Goal: Transaction & Acquisition: Obtain resource

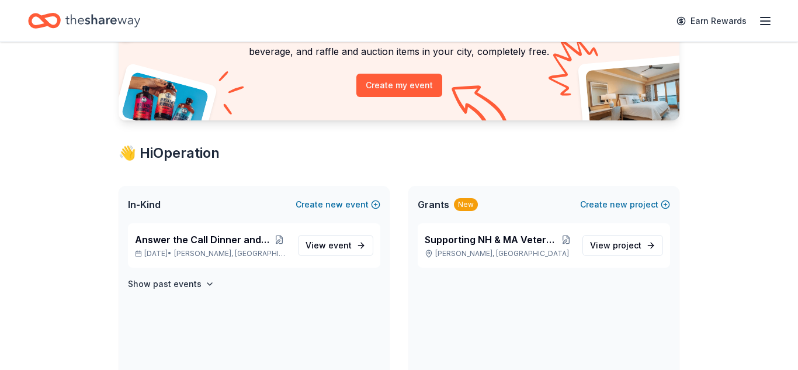
scroll to position [131, 0]
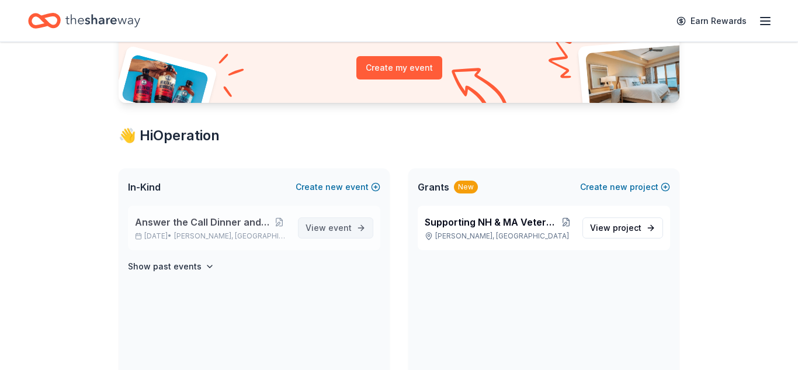
click at [338, 231] on span "event" at bounding box center [339, 227] width 23 height 10
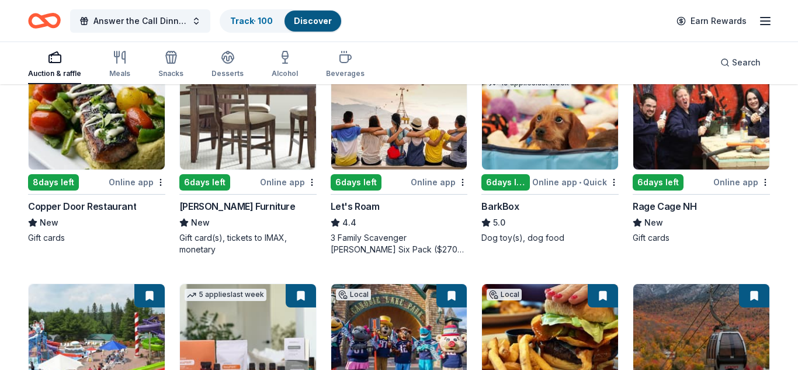
scroll to position [159, 0]
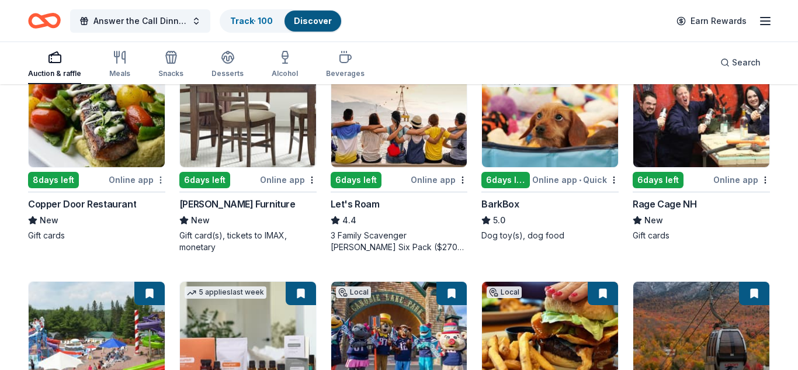
click at [156, 182] on html "Answer the Call Dinner and Auction Track · 100 Discover Earn Rewards Auction & …" at bounding box center [399, 26] width 798 height 370
click at [162, 180] on html "Answer the Call Dinner and Auction Track · 100 Discover Earn Rewards Auction & …" at bounding box center [399, 26] width 798 height 370
click at [145, 183] on div "Online app" at bounding box center [137, 179] width 57 height 15
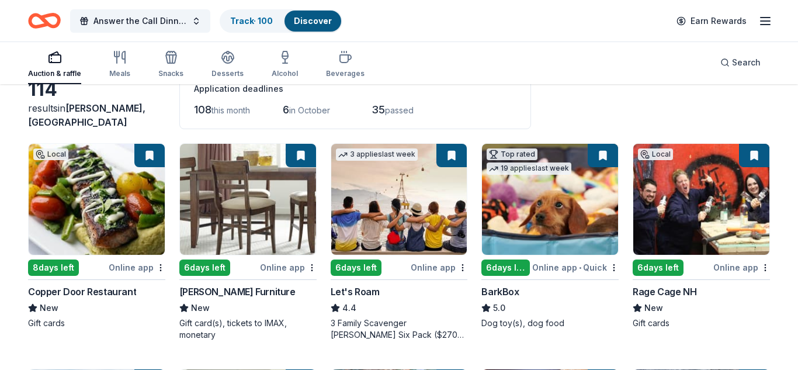
scroll to position [70, 0]
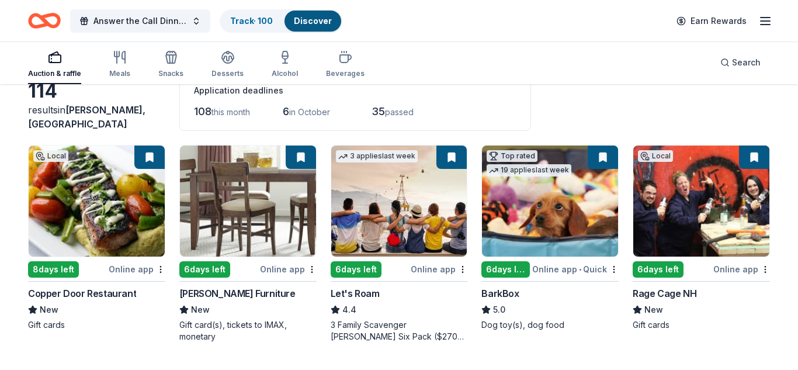
click at [149, 161] on button at bounding box center [149, 156] width 30 height 23
click at [300, 155] on button at bounding box center [301, 156] width 30 height 23
click at [459, 271] on html "Answer the Call Dinner and Auction Track · 100 Discover Earn Rewards Auction & …" at bounding box center [399, 115] width 798 height 370
click at [439, 292] on div "Not interested" at bounding box center [426, 289] width 78 height 21
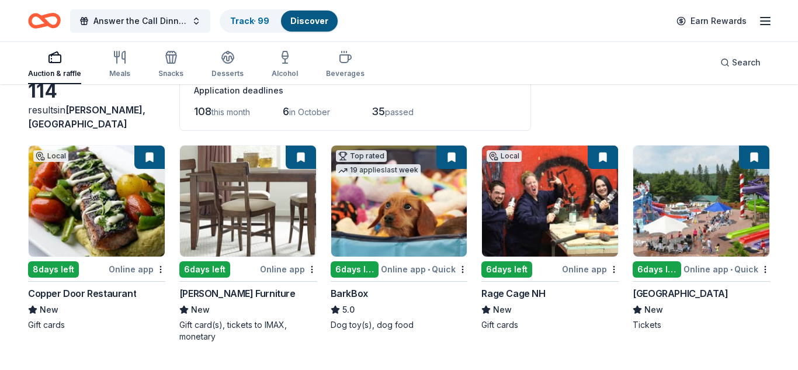
click at [148, 268] on div "Online app" at bounding box center [137, 269] width 57 height 15
click at [461, 267] on html "Answer the Call Dinner and Auction Track · 99 Discover Earn Rewards Auction & r…" at bounding box center [399, 115] width 798 height 370
click at [442, 289] on div "Not interested" at bounding box center [426, 289] width 78 height 21
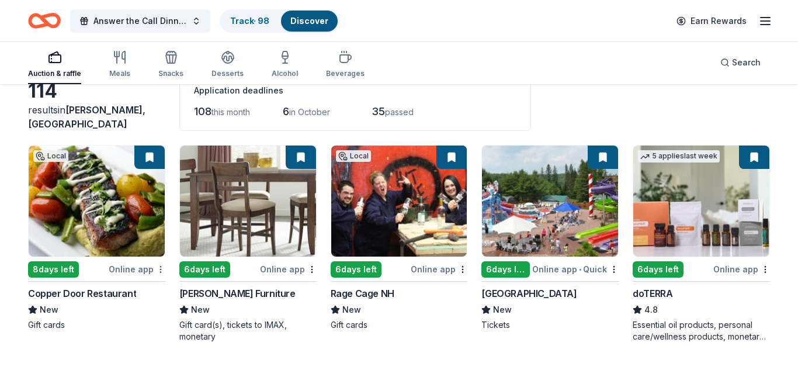
click at [159, 270] on html "Answer the Call Dinner and Auction Track · 98 Discover Earn Rewards Auction & r…" at bounding box center [399, 115] width 798 height 370
click at [151, 288] on div "Not interested" at bounding box center [123, 289] width 78 height 21
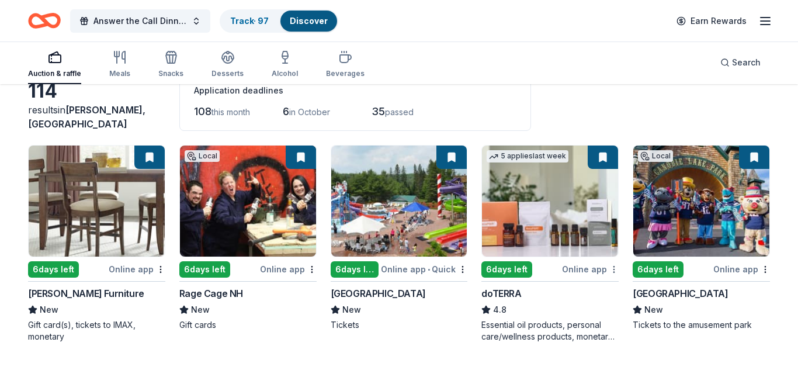
click at [614, 268] on html "Answer the Call Dinner and Auction Track · 97 Discover Earn Rewards Auction & r…" at bounding box center [399, 115] width 798 height 370
click at [592, 291] on div "Not interested" at bounding box center [577, 289] width 78 height 21
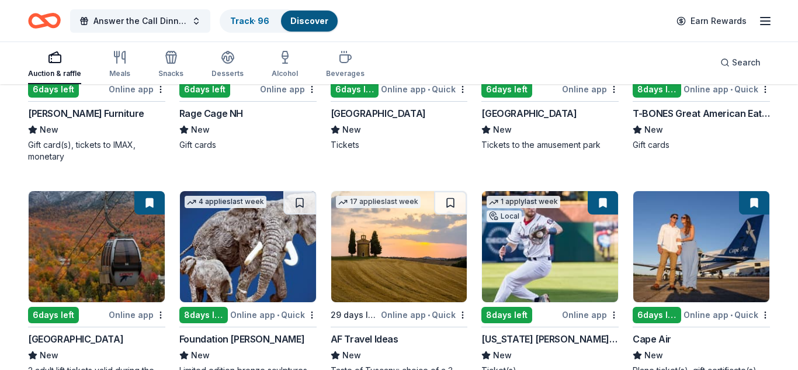
scroll to position [278, 0]
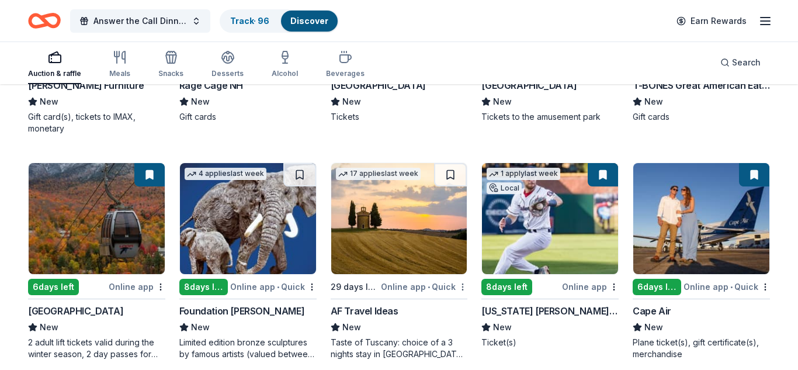
click at [457, 310] on div "Not interested" at bounding box center [426, 307] width 78 height 21
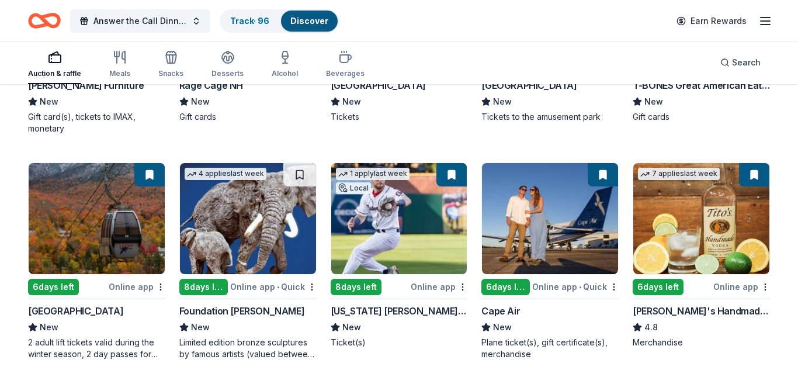
click at [408, 221] on img at bounding box center [399, 218] width 136 height 111
click at [295, 307] on div "Not interested" at bounding box center [274, 307] width 78 height 21
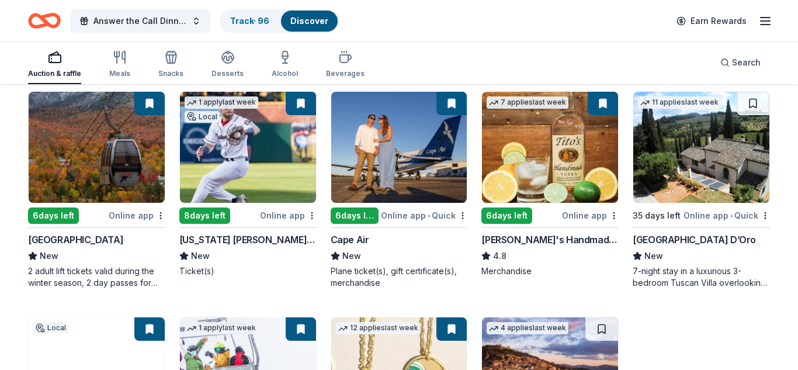
scroll to position [353, 0]
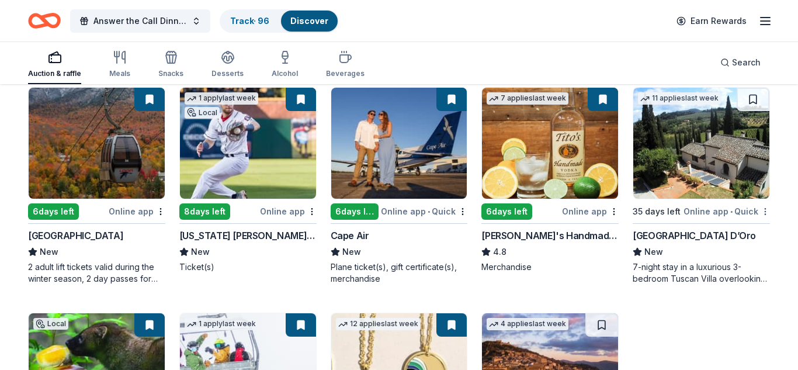
click at [756, 229] on div "Not interested" at bounding box center [728, 231] width 78 height 21
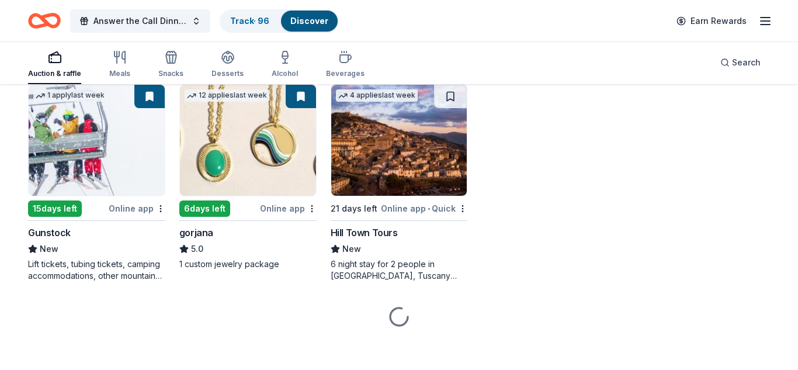
scroll to position [587, 0]
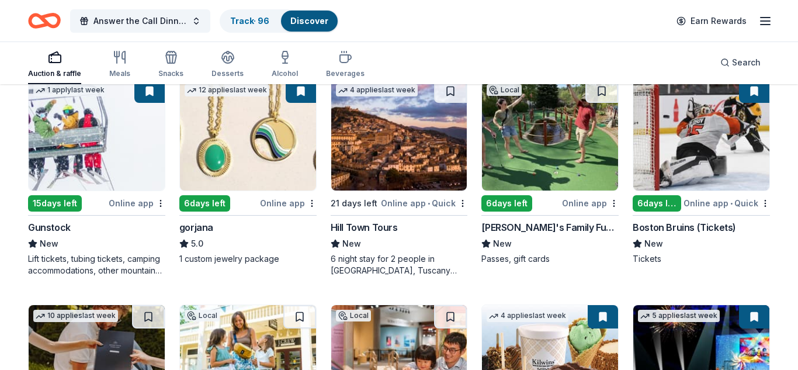
click at [262, 154] on img at bounding box center [248, 134] width 136 height 111
click at [444, 224] on div "Not interested" at bounding box center [426, 223] width 78 height 21
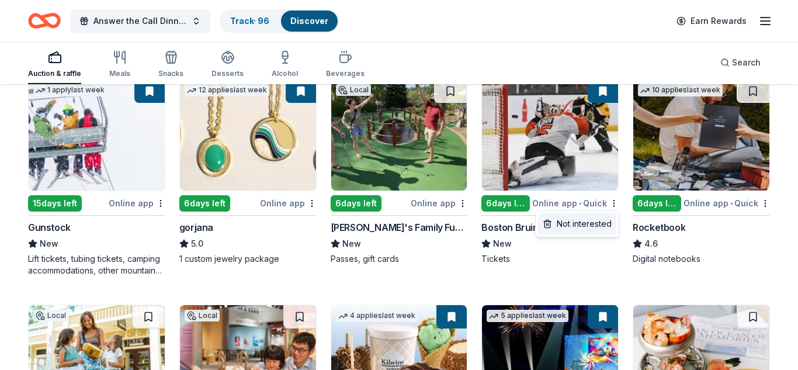
click at [592, 222] on div "Not interested" at bounding box center [577, 223] width 78 height 21
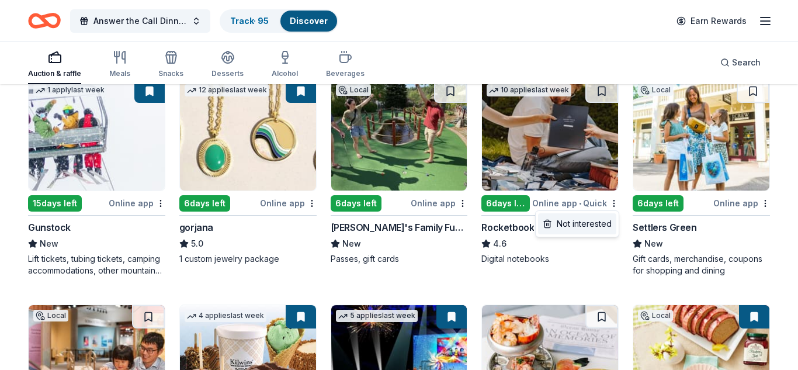
click at [599, 225] on div "Not interested" at bounding box center [577, 223] width 78 height 21
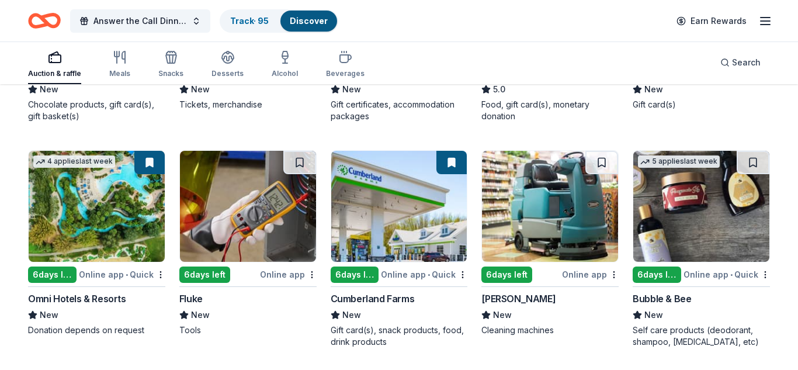
scroll to position [992, 0]
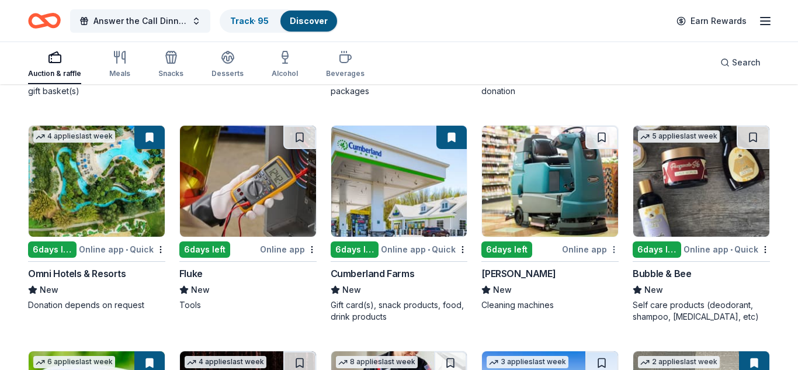
click at [599, 267] on div "Not interested" at bounding box center [577, 269] width 78 height 21
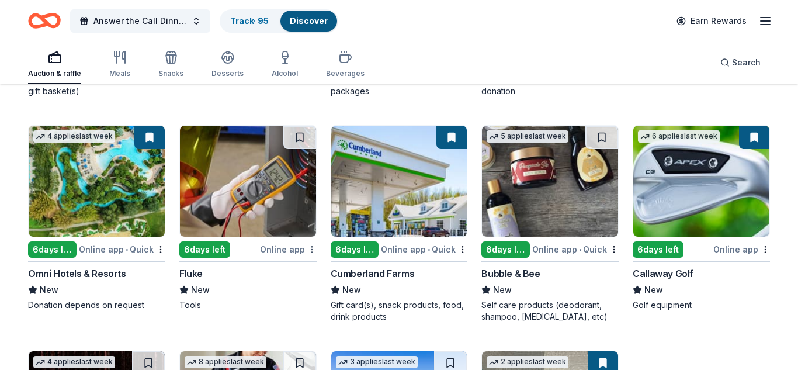
click at [287, 276] on div "Not interested" at bounding box center [274, 269] width 78 height 21
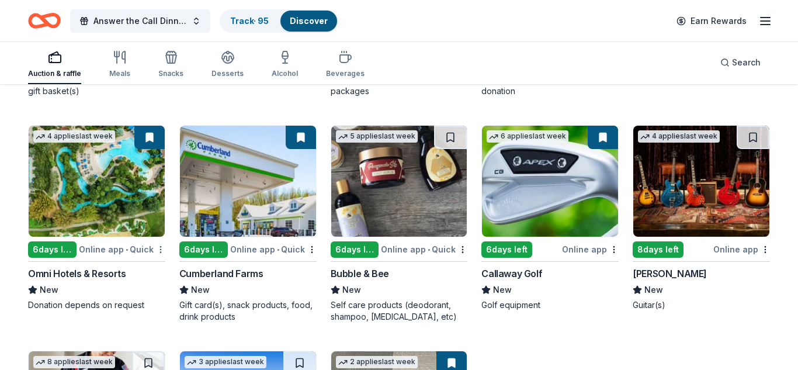
click at [147, 269] on div "Not interested" at bounding box center [123, 269] width 78 height 21
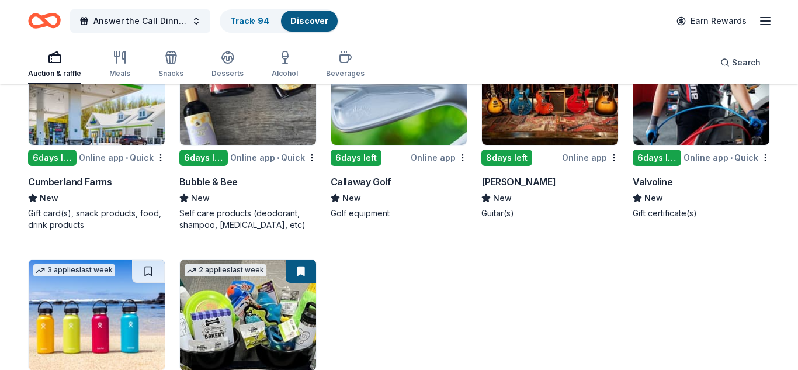
scroll to position [1172, 0]
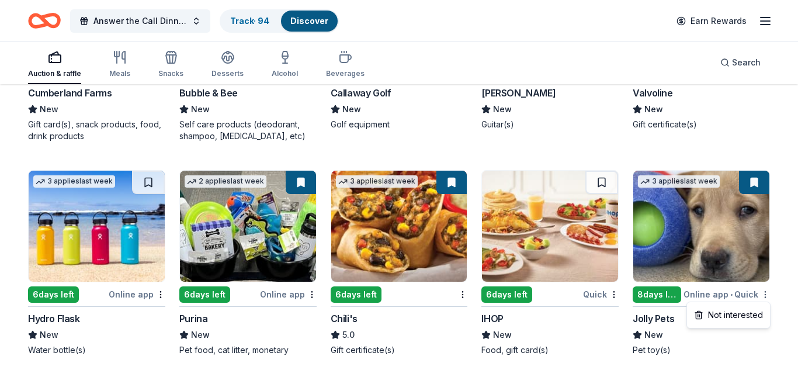
click at [743, 313] on div "Not interested" at bounding box center [728, 314] width 78 height 21
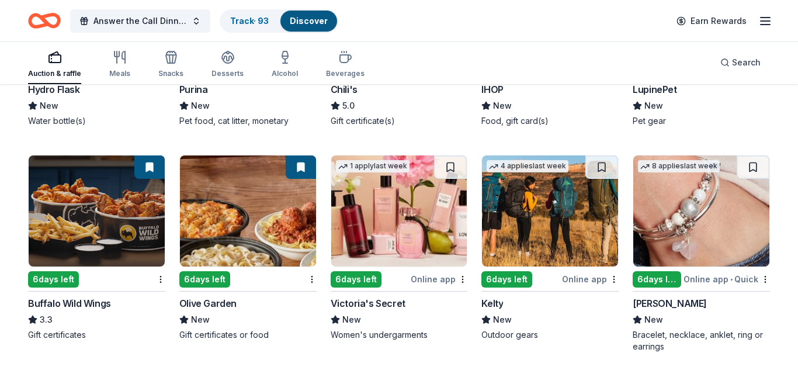
scroll to position [1402, 0]
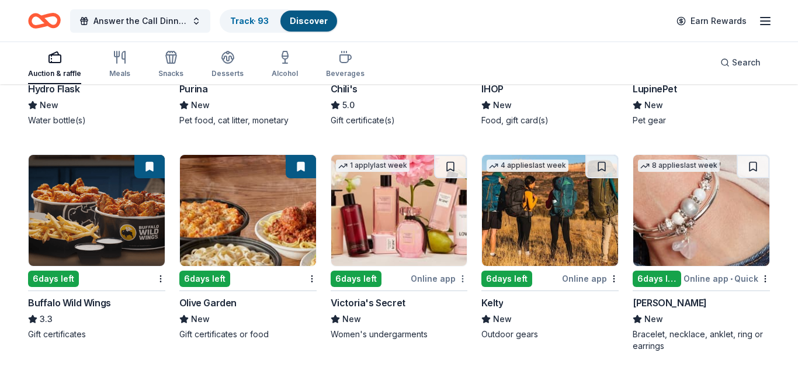
click at [449, 300] on div "Not interested" at bounding box center [426, 298] width 78 height 21
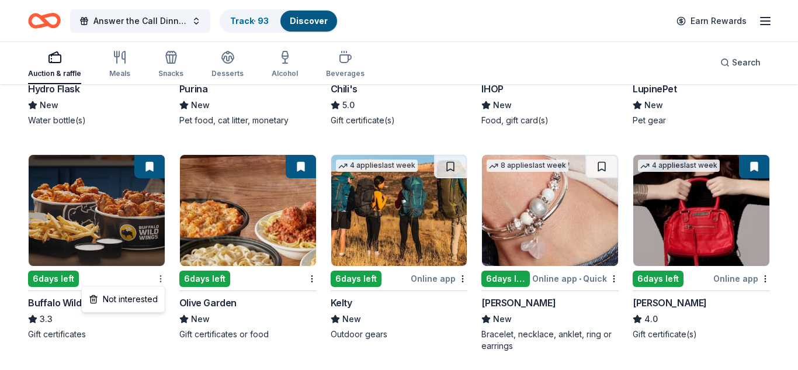
click at [143, 301] on div "Not interested" at bounding box center [123, 298] width 78 height 21
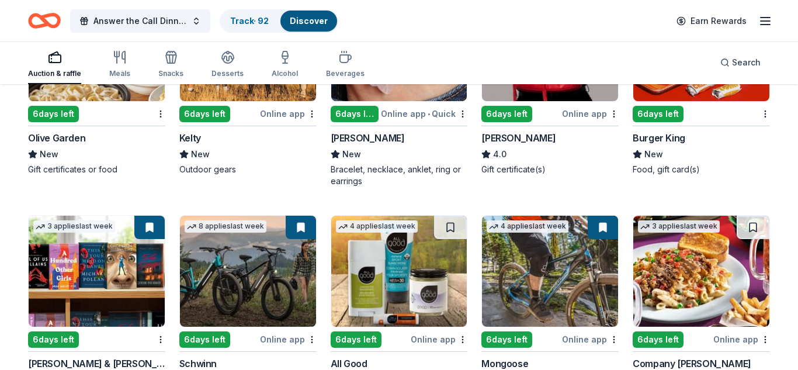
scroll to position [1570, 0]
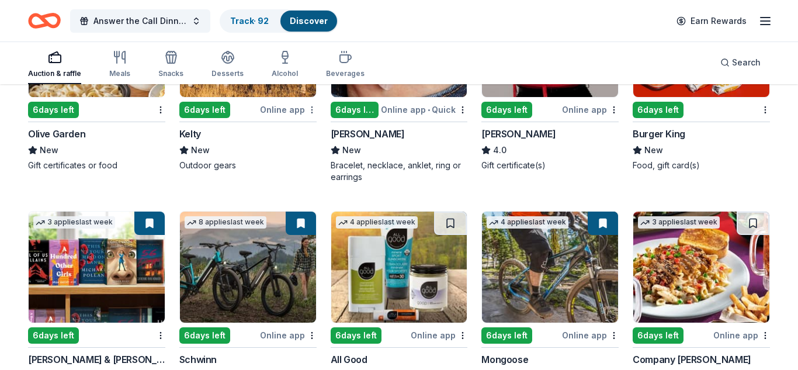
click at [304, 137] on div "Not interested" at bounding box center [274, 130] width 78 height 21
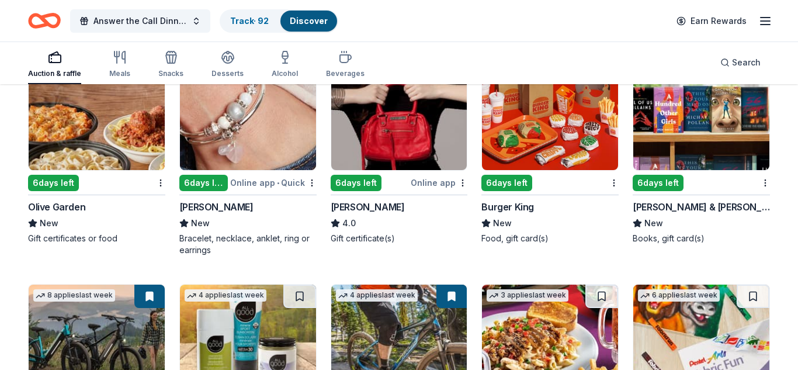
scroll to position [1489, 0]
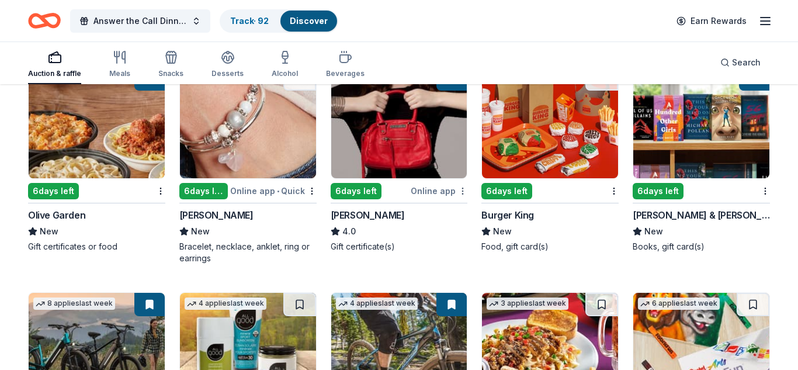
click at [433, 208] on div "Not interested" at bounding box center [426, 211] width 78 height 21
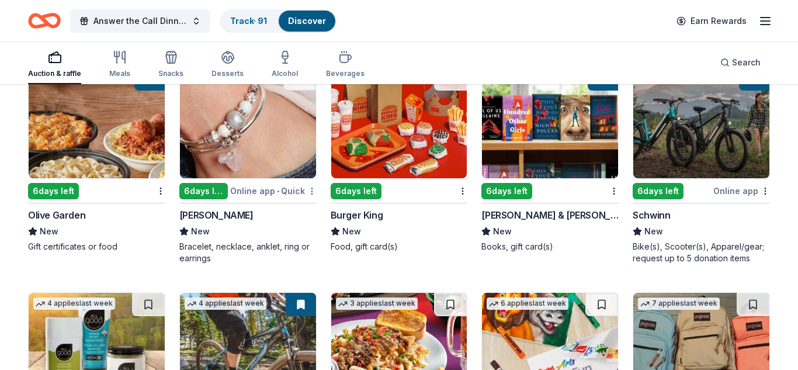
click at [294, 215] on div "Not interested" at bounding box center [274, 211] width 78 height 21
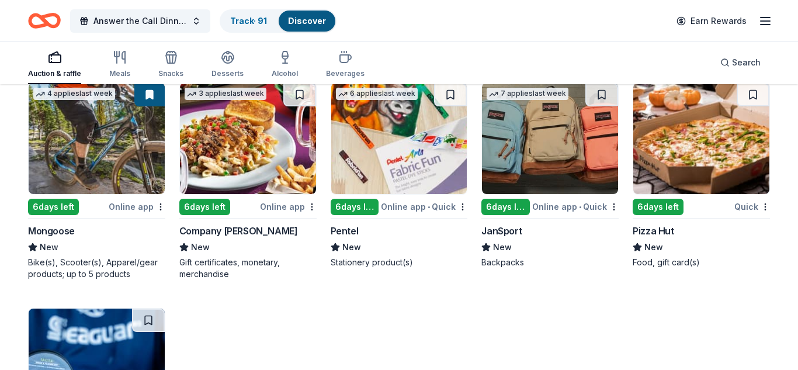
scroll to position [1710, 0]
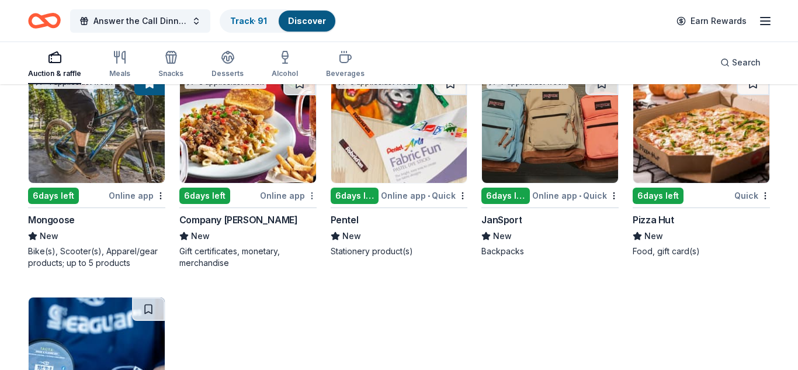
click at [299, 218] on div "Not interested" at bounding box center [274, 216] width 78 height 21
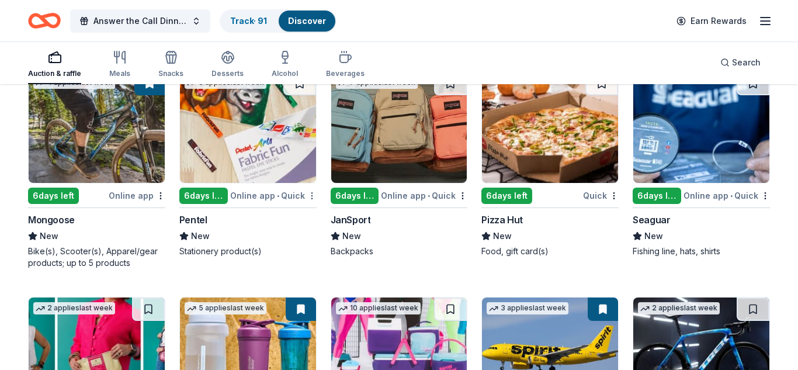
click at [303, 217] on div "Not interested" at bounding box center [274, 216] width 78 height 21
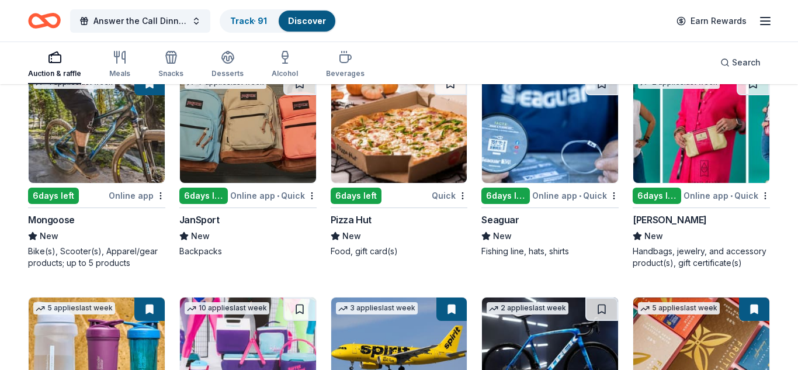
click at [607, 194] on div "Online app • Quick" at bounding box center [575, 195] width 86 height 15
click at [601, 214] on div "Not interested" at bounding box center [577, 216] width 78 height 21
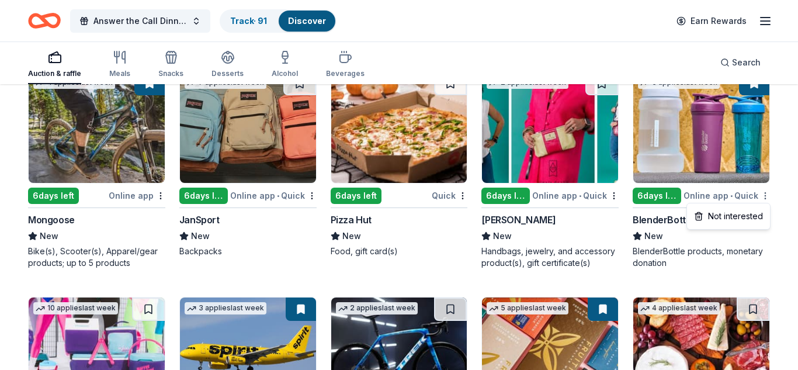
click at [599, 217] on div "Not interested" at bounding box center [577, 216] width 78 height 21
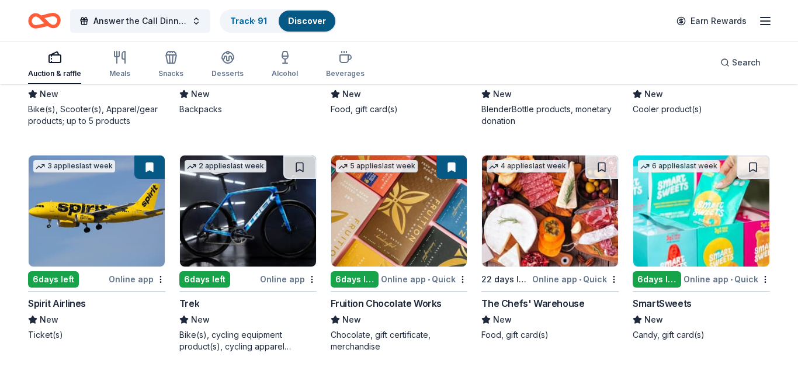
scroll to position [1861, 0]
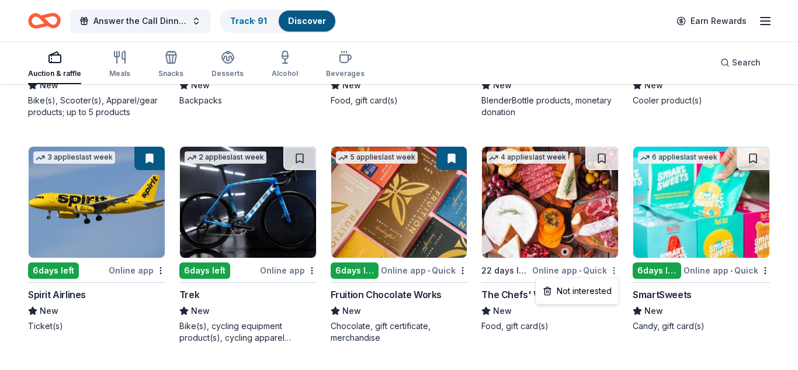
click at [605, 288] on div "Not interested" at bounding box center [577, 290] width 78 height 21
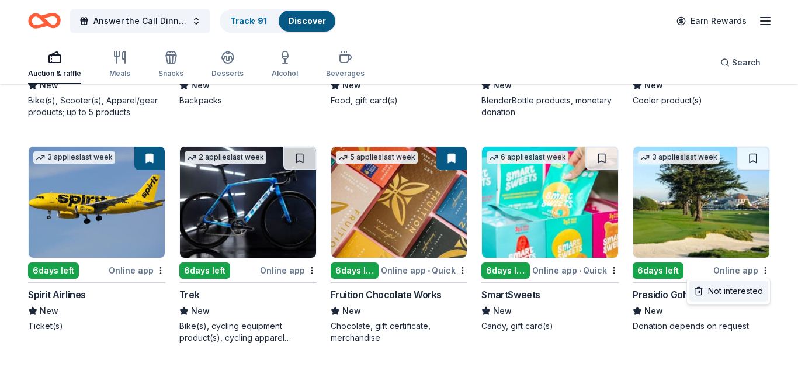
click at [746, 291] on div "Not interested" at bounding box center [728, 290] width 78 height 21
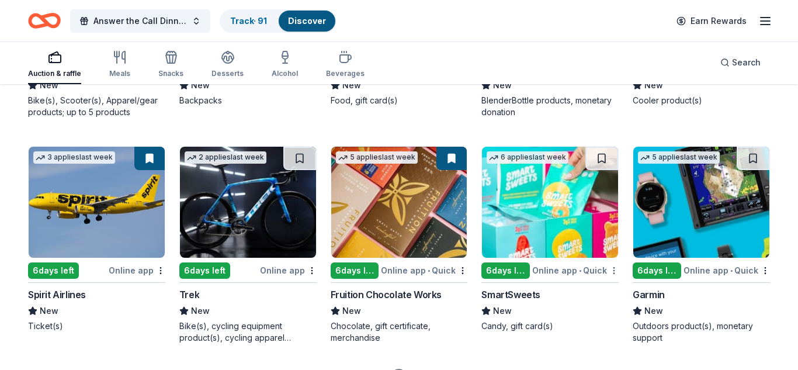
click at [604, 290] on div "Not interested" at bounding box center [577, 290] width 78 height 21
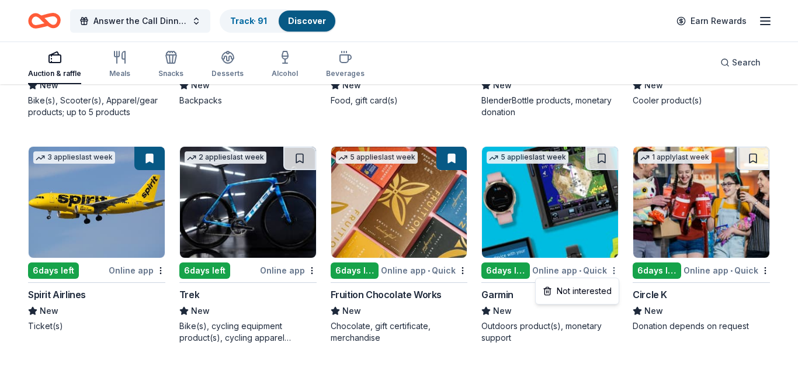
click at [600, 293] on div "Not interested" at bounding box center [577, 290] width 78 height 21
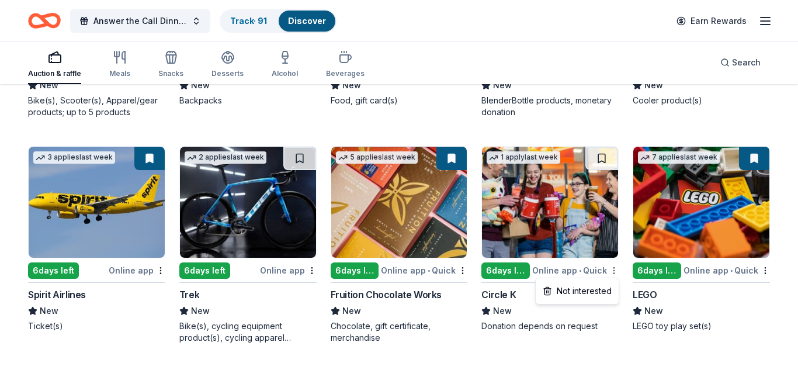
click at [596, 294] on div "Not interested" at bounding box center [577, 290] width 78 height 21
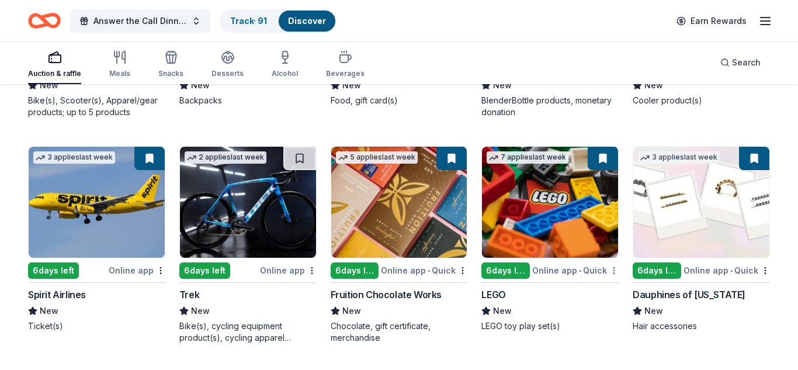
click at [600, 288] on div "Not interested" at bounding box center [577, 290] width 78 height 21
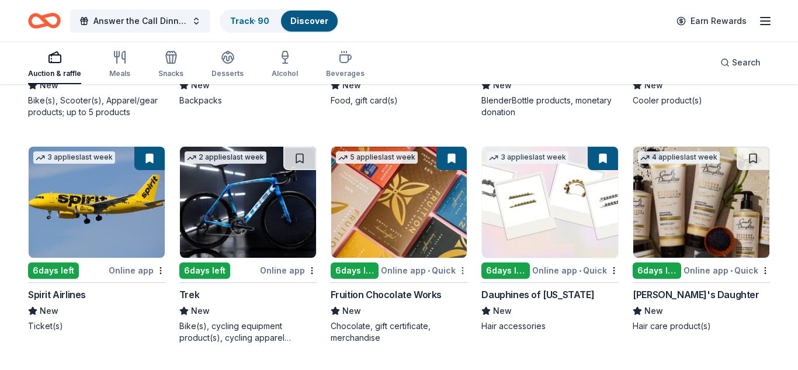
click at [444, 290] on div "Not interested" at bounding box center [426, 290] width 78 height 21
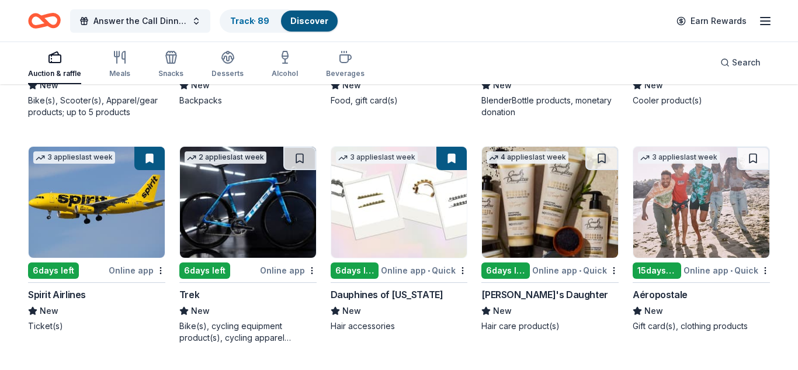
click at [447, 293] on div "Not interested" at bounding box center [426, 290] width 78 height 21
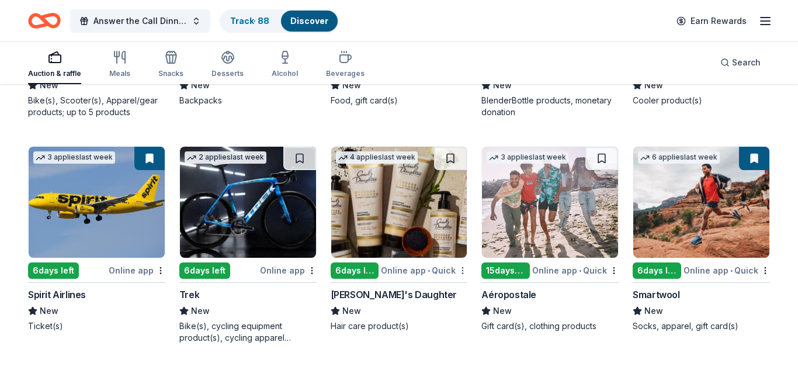
click at [444, 291] on div "Not interested" at bounding box center [426, 290] width 78 height 21
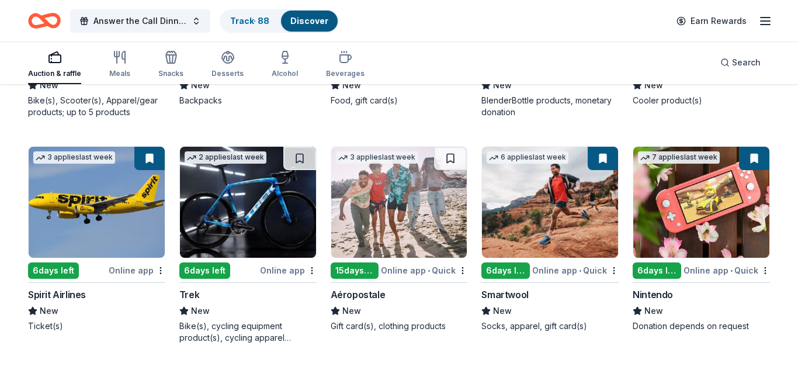
click at [462, 274] on div "Online app • Quick" at bounding box center [424, 270] width 86 height 15
click at [599, 293] on div "Not interested" at bounding box center [577, 290] width 78 height 21
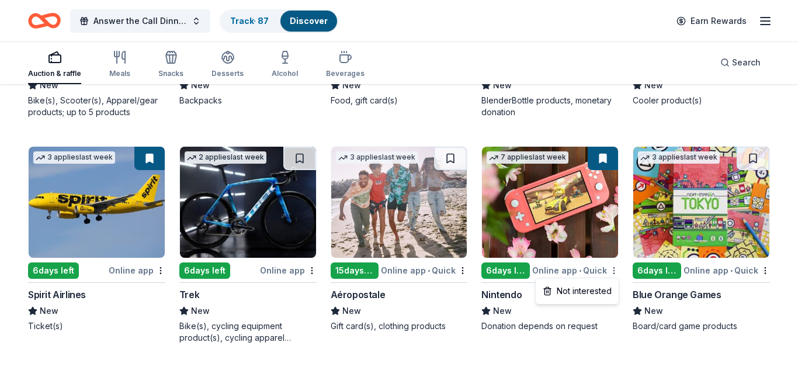
click at [596, 293] on div "Not interested" at bounding box center [577, 290] width 78 height 21
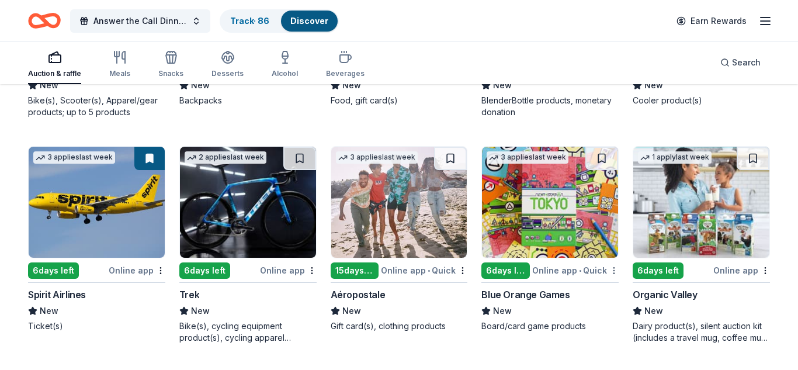
click at [598, 293] on div "Not interested" at bounding box center [577, 290] width 78 height 21
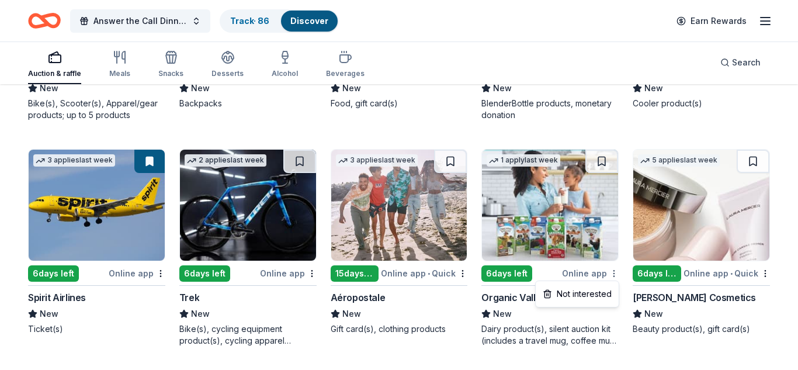
scroll to position [1858, 0]
click at [604, 290] on div "Not interested" at bounding box center [577, 293] width 78 height 21
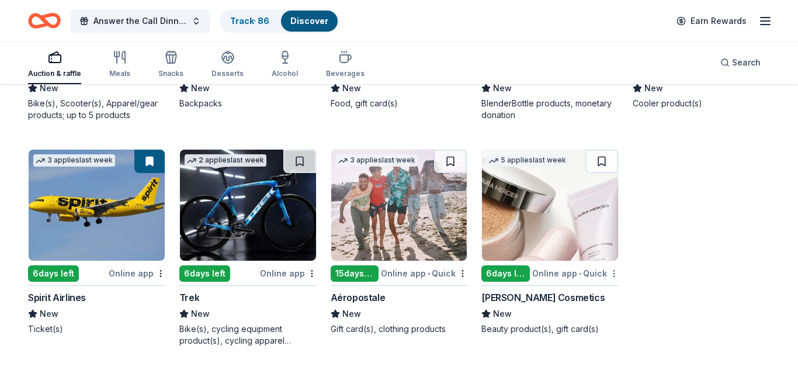
click at [604, 293] on div "Not interested" at bounding box center [577, 293] width 78 height 21
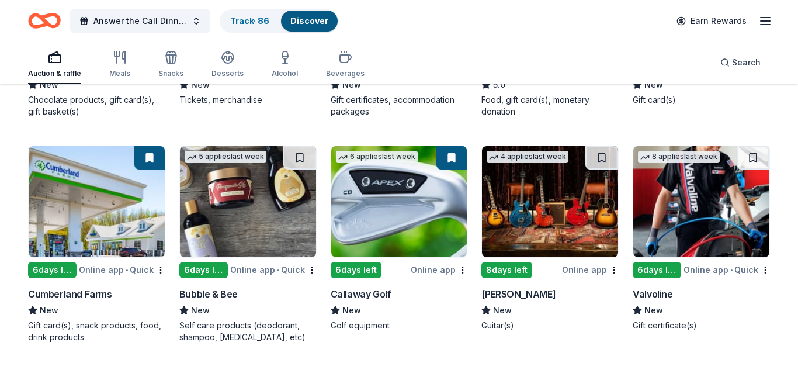
scroll to position [1093, 0]
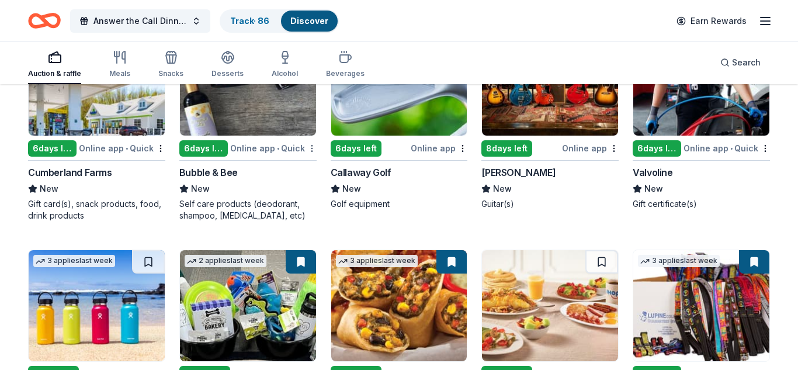
click at [295, 168] on div "Not interested" at bounding box center [274, 168] width 78 height 21
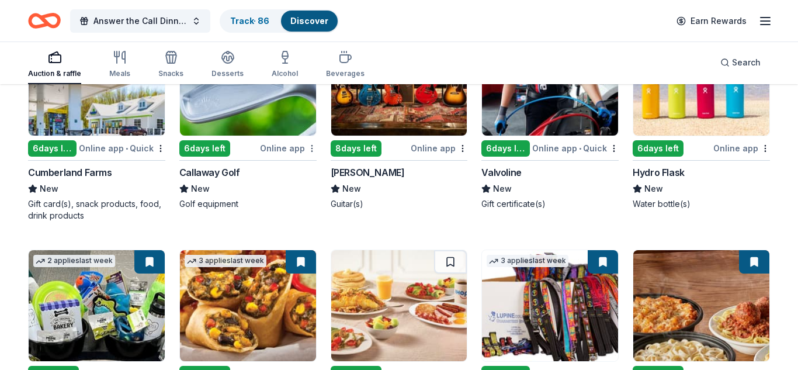
click at [298, 171] on div "Not interested" at bounding box center [274, 168] width 78 height 21
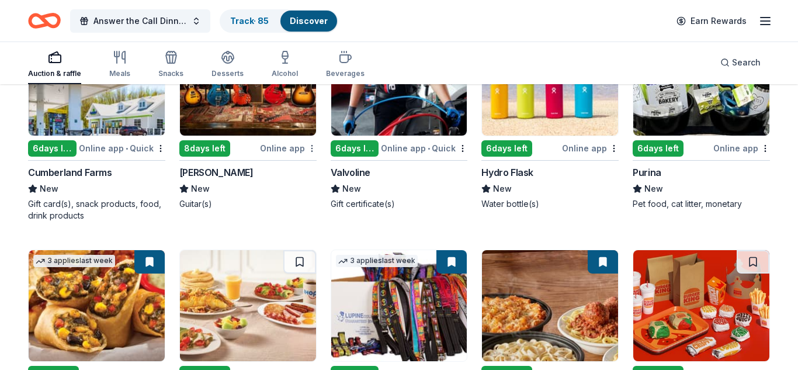
click at [295, 168] on div "Not interested" at bounding box center [274, 168] width 78 height 21
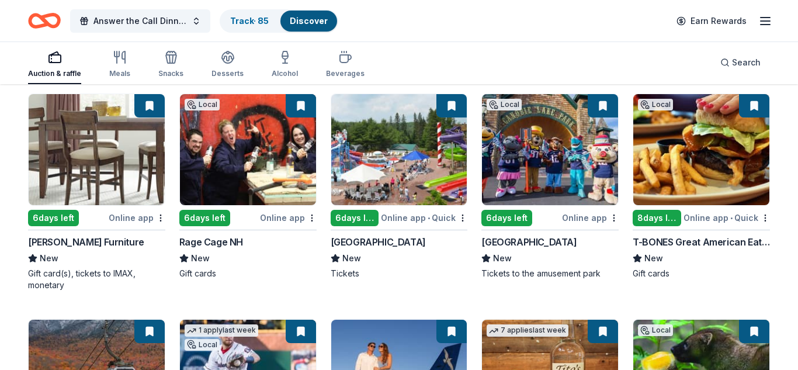
scroll to position [168, 0]
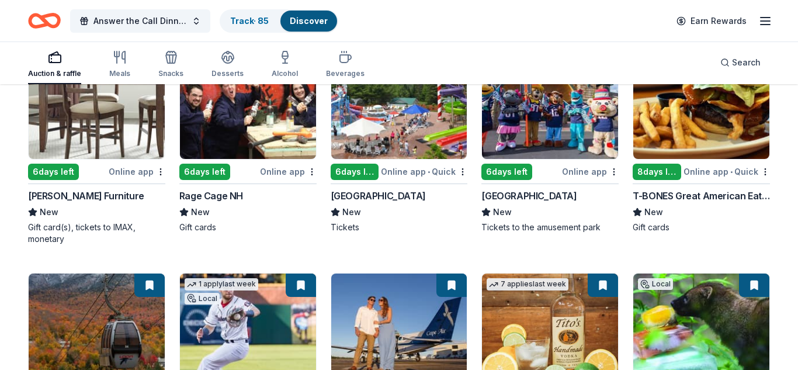
click at [265, 129] on img at bounding box center [248, 103] width 136 height 111
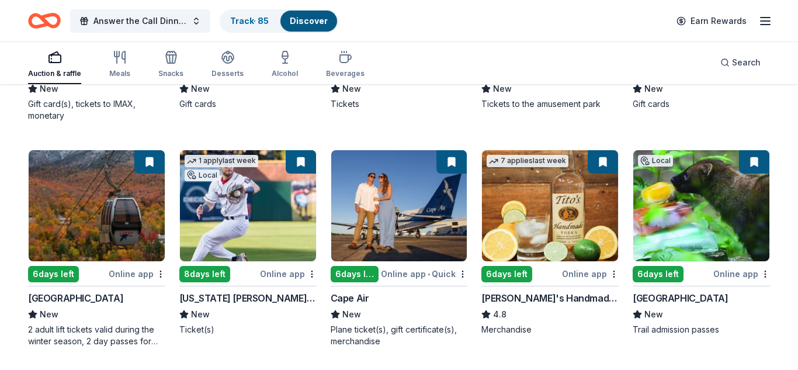
scroll to position [294, 0]
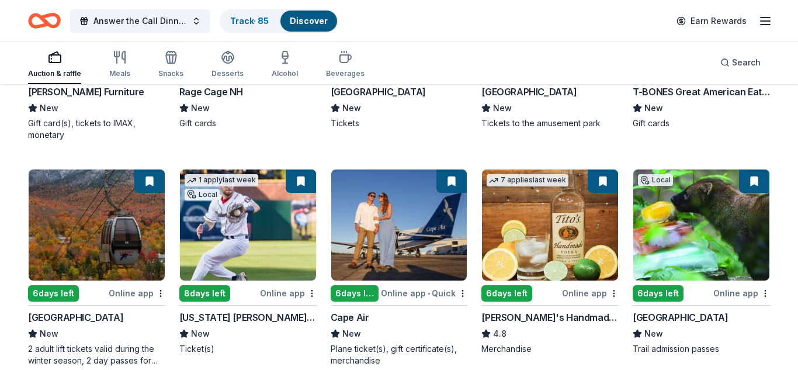
scroll to position [0, 0]
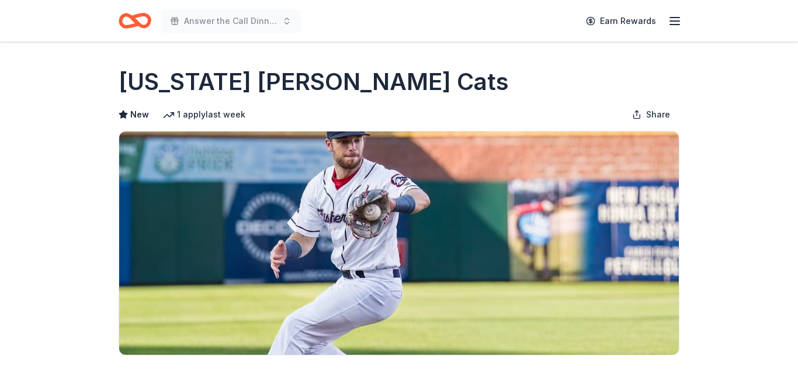
scroll to position [253, 0]
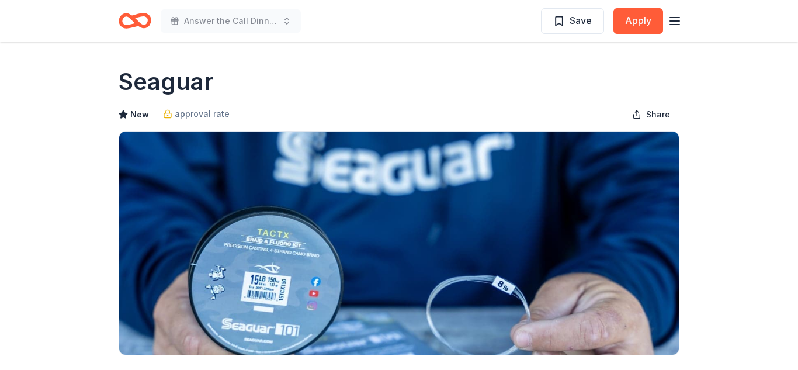
click at [676, 22] on icon "button" at bounding box center [674, 21] width 14 height 14
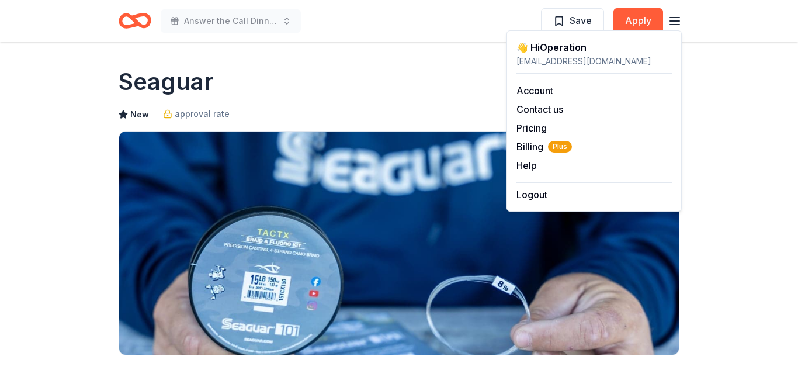
drag, startPoint x: 750, startPoint y: 78, endPoint x: 747, endPoint y: 69, distance: 9.2
